Goal: Transaction & Acquisition: Purchase product/service

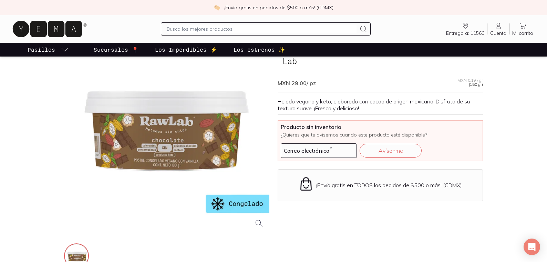
scroll to position [59, 0]
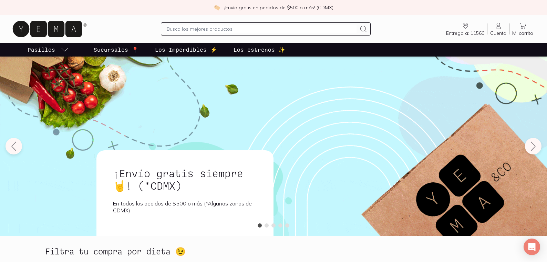
click at [222, 30] on input "text" at bounding box center [262, 29] width 190 height 8
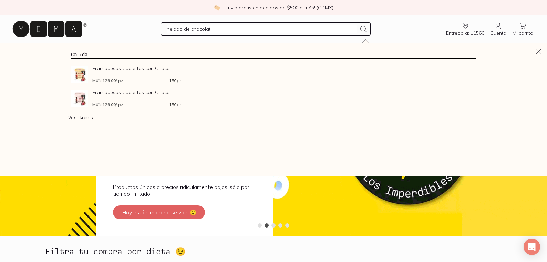
type input "helado de chocolate"
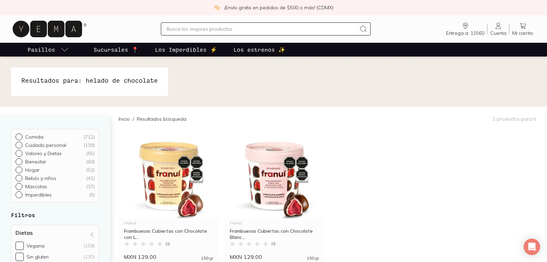
click at [60, 27] on icon at bounding box center [47, 29] width 69 height 17
